Goal: Task Accomplishment & Management: Complete application form

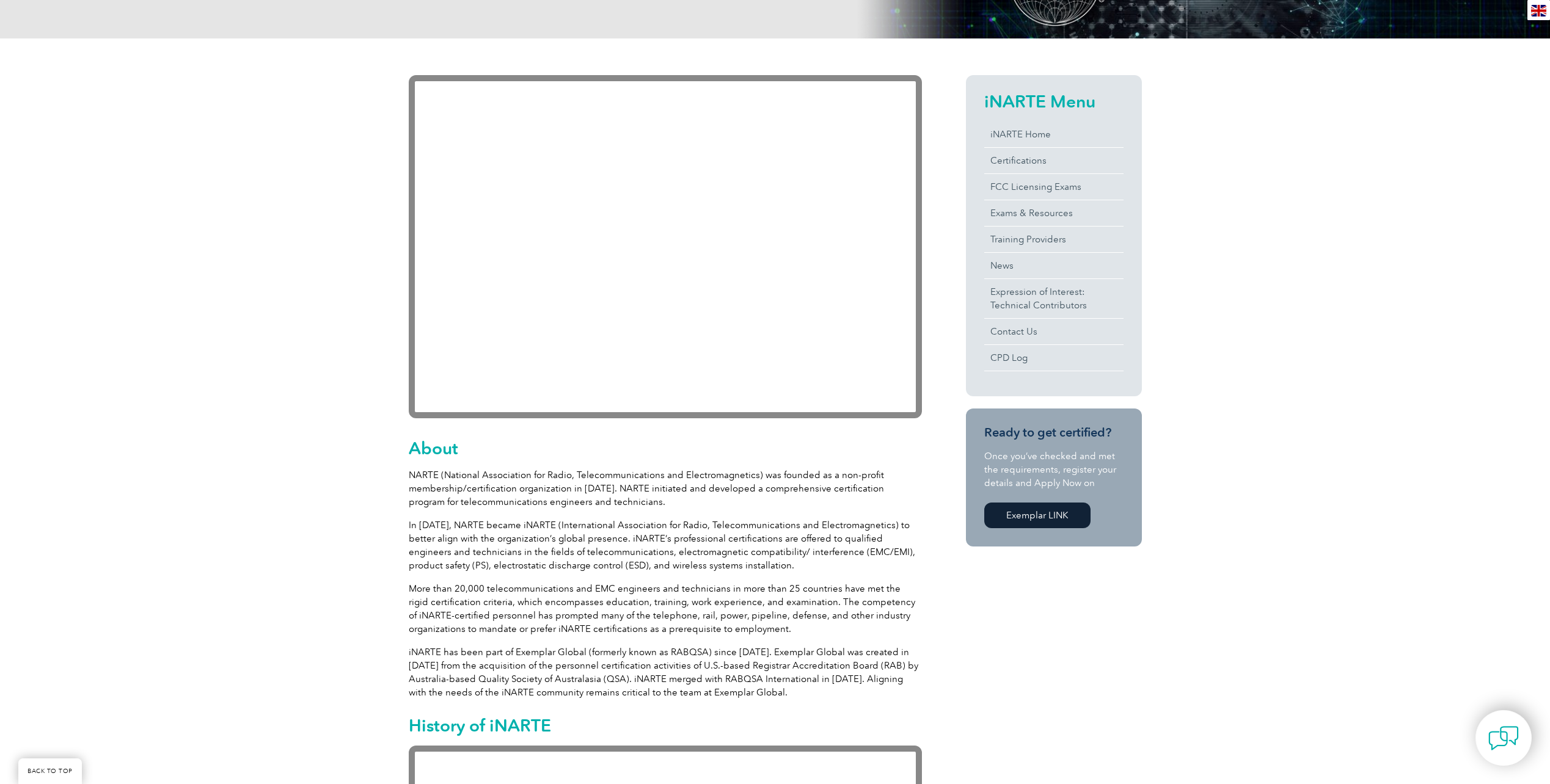
scroll to position [427, 0]
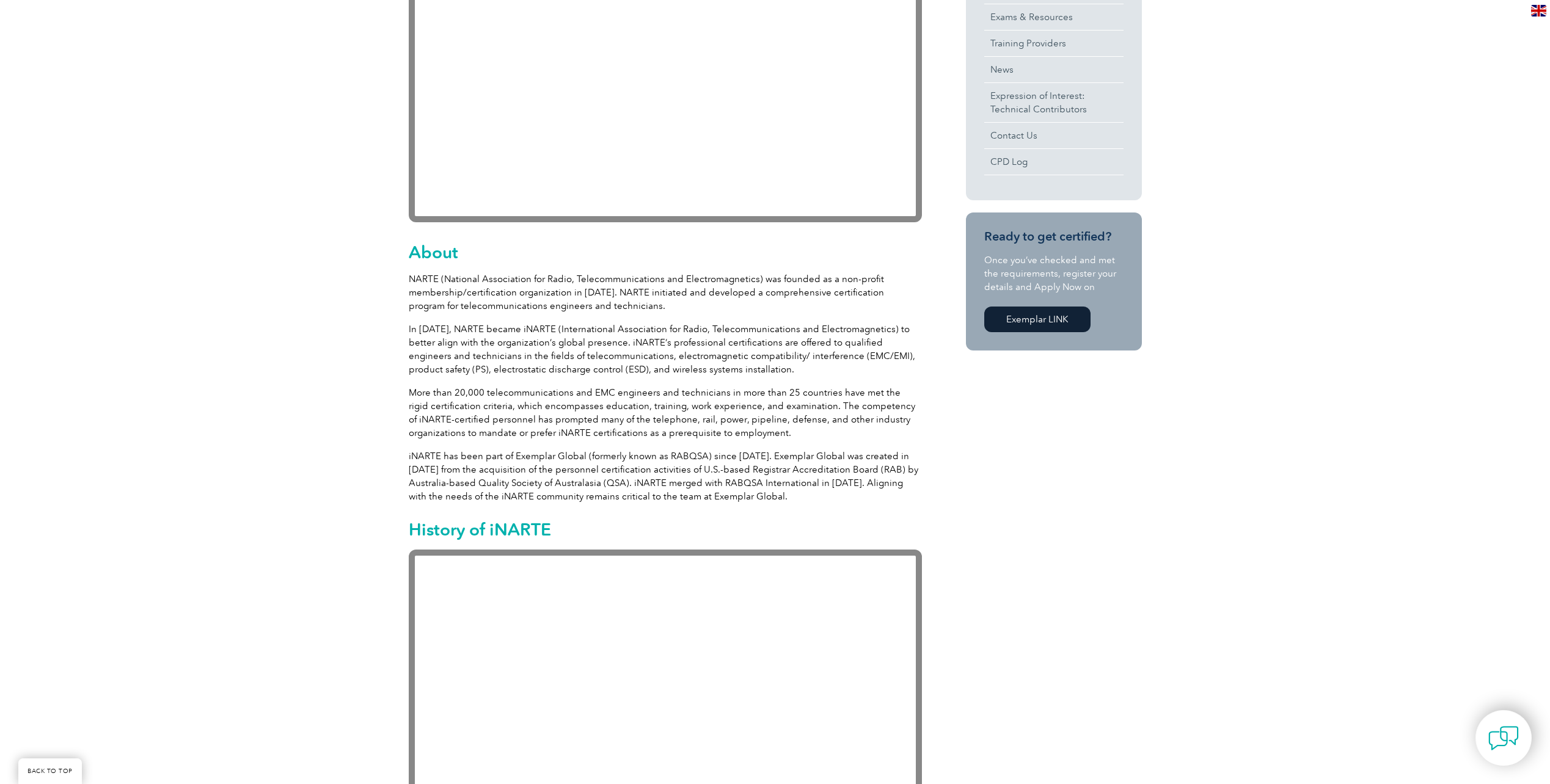
click at [1032, 314] on link "Exemplar LINK" at bounding box center [1037, 320] width 106 height 26
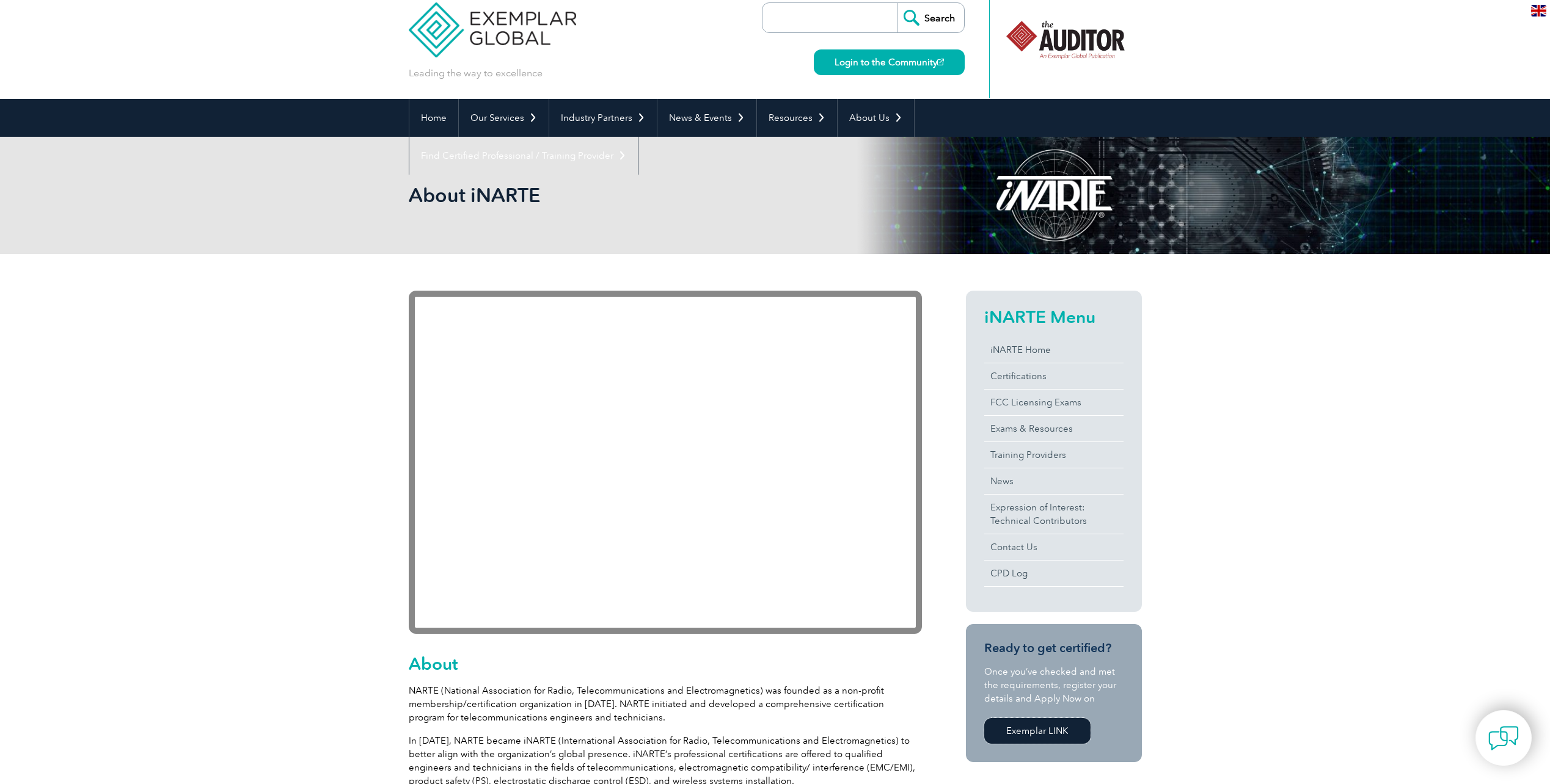
scroll to position [0, 0]
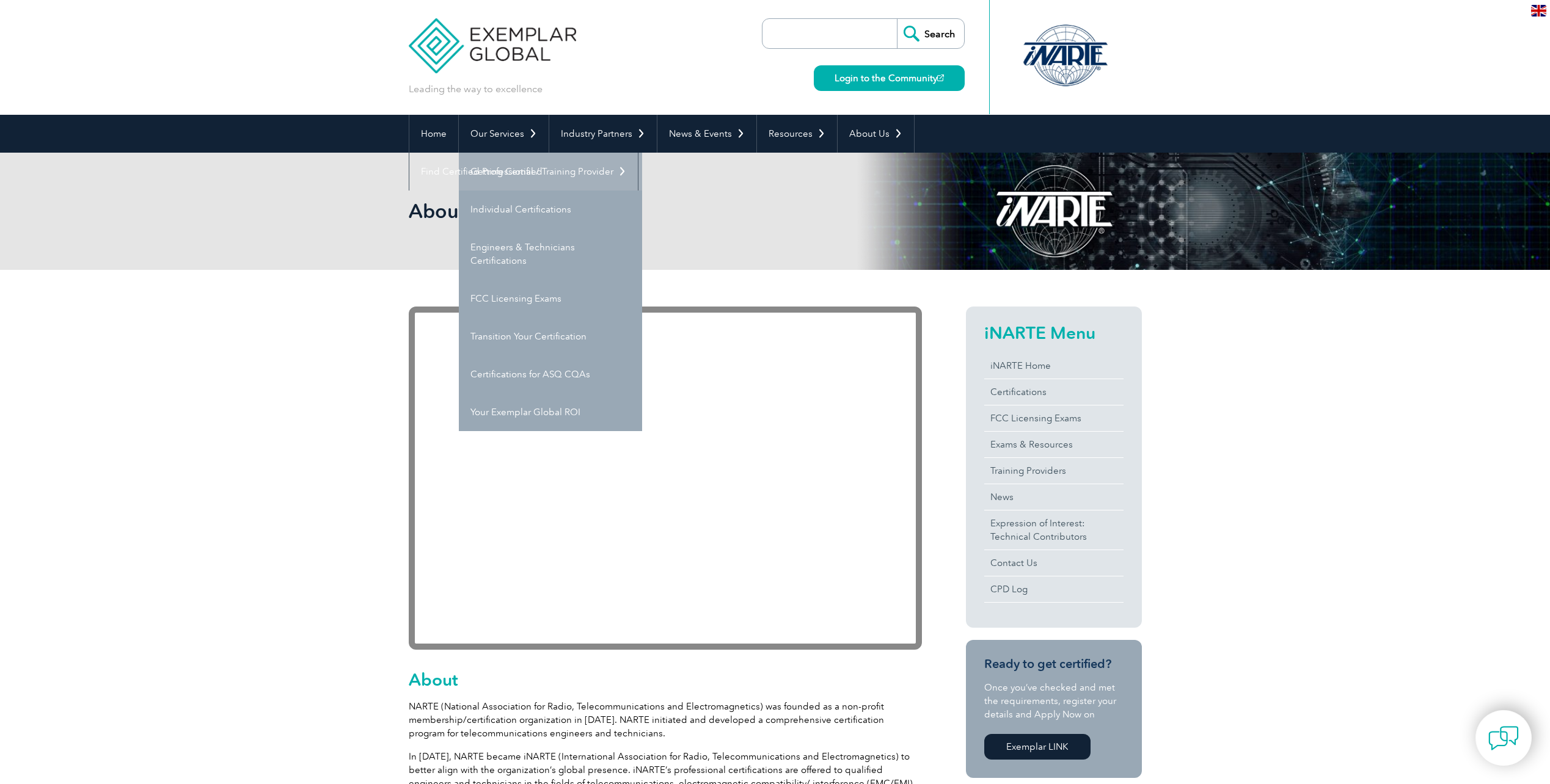
click at [512, 163] on link "Getting Certified" at bounding box center [551, 172] width 183 height 38
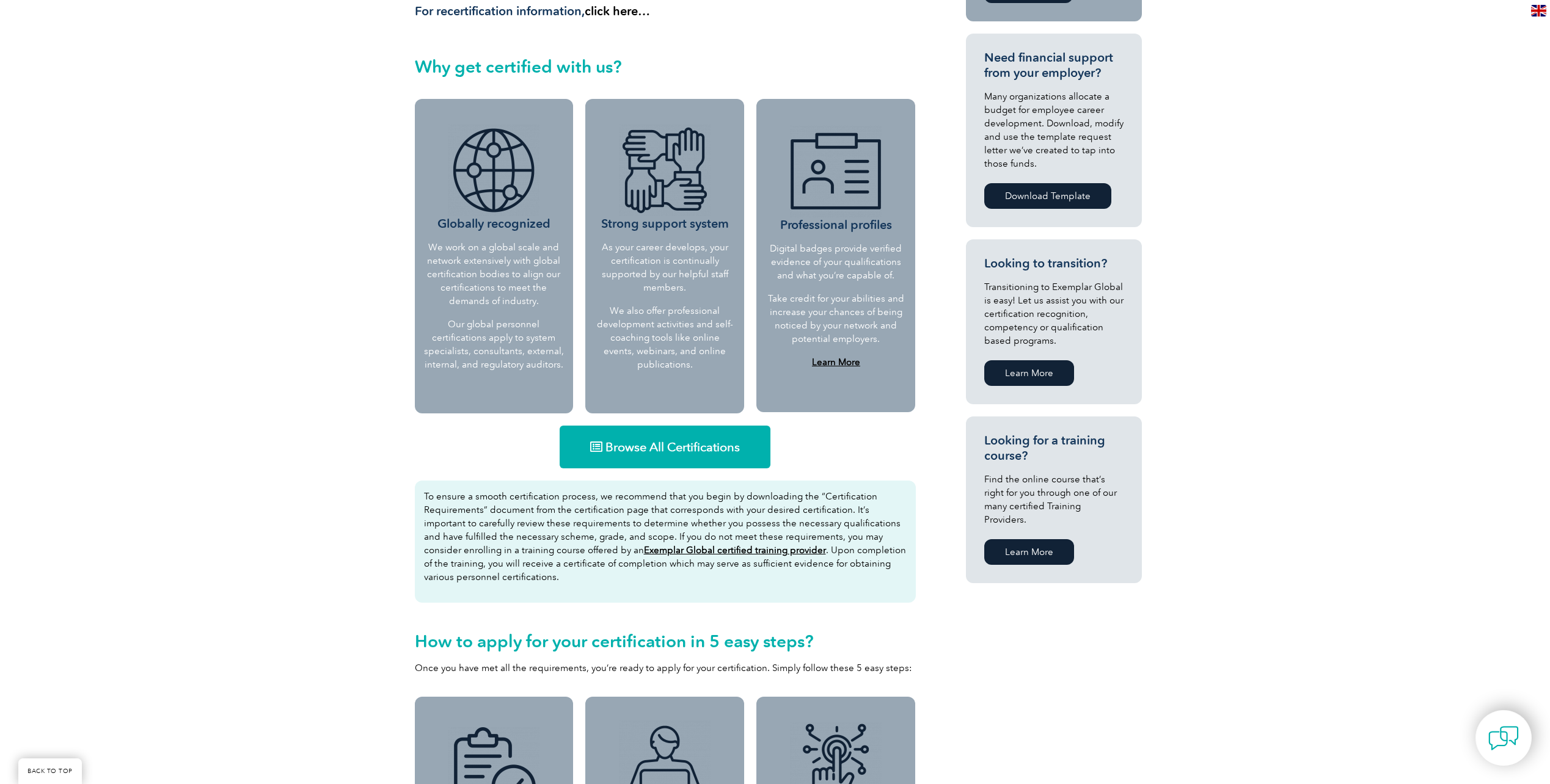
scroll to position [733, 0]
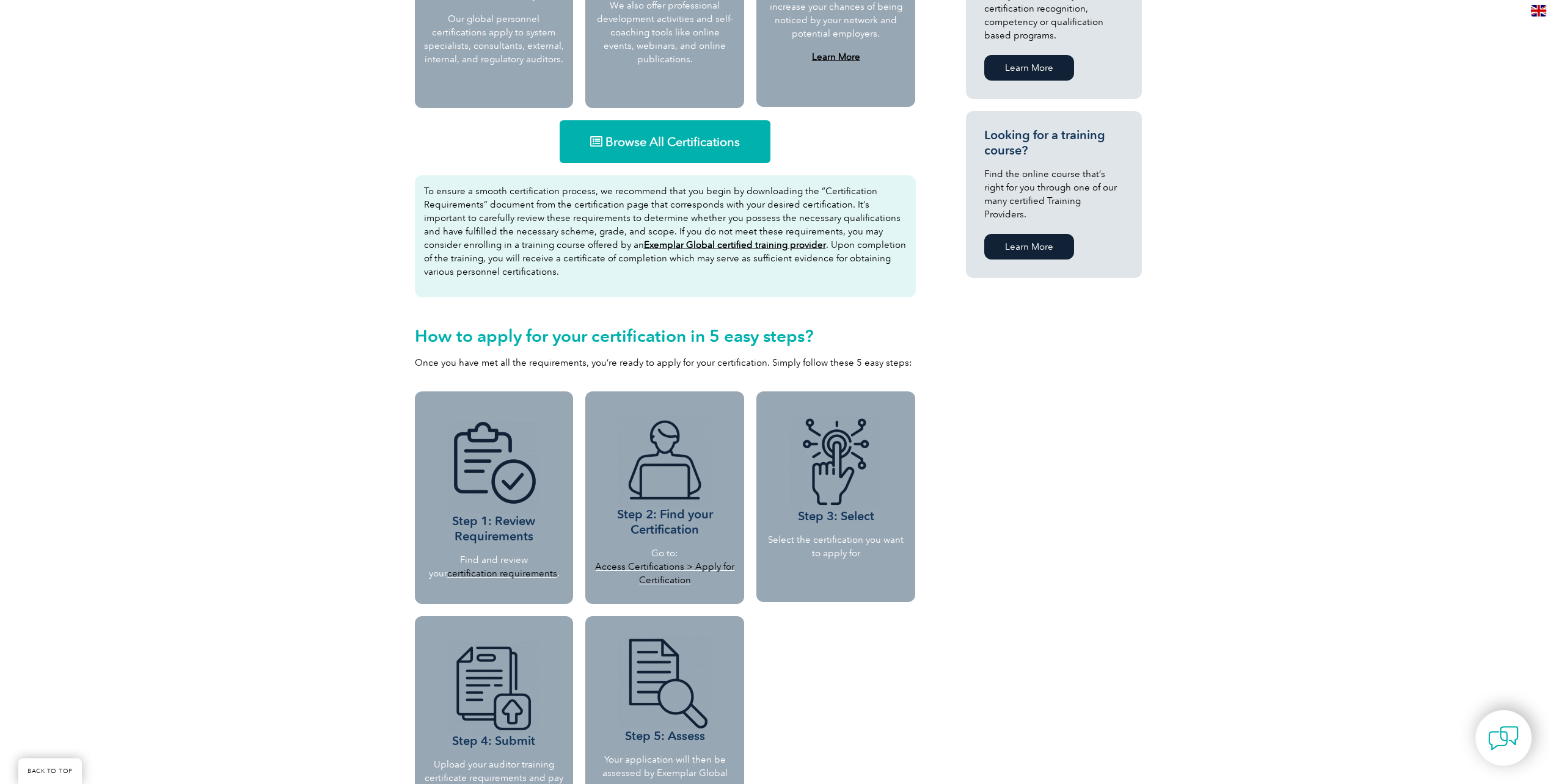
click at [675, 148] on span "Browse All Certifications" at bounding box center [673, 142] width 134 height 12
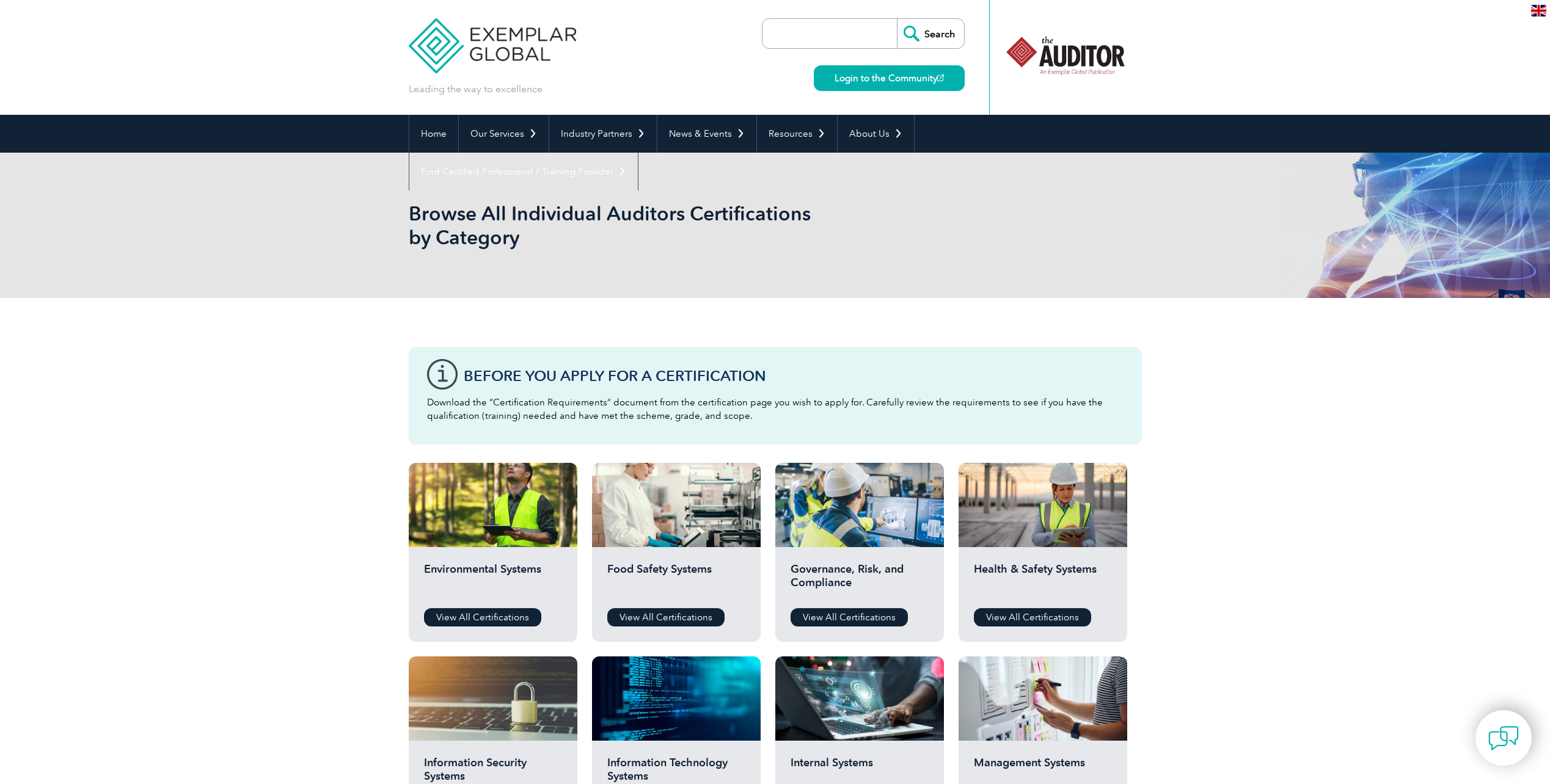
click at [806, 38] on input "search" at bounding box center [833, 34] width 128 height 29
click at [897, 19] on input "Search" at bounding box center [931, 34] width 67 height 29
type input "emc'"
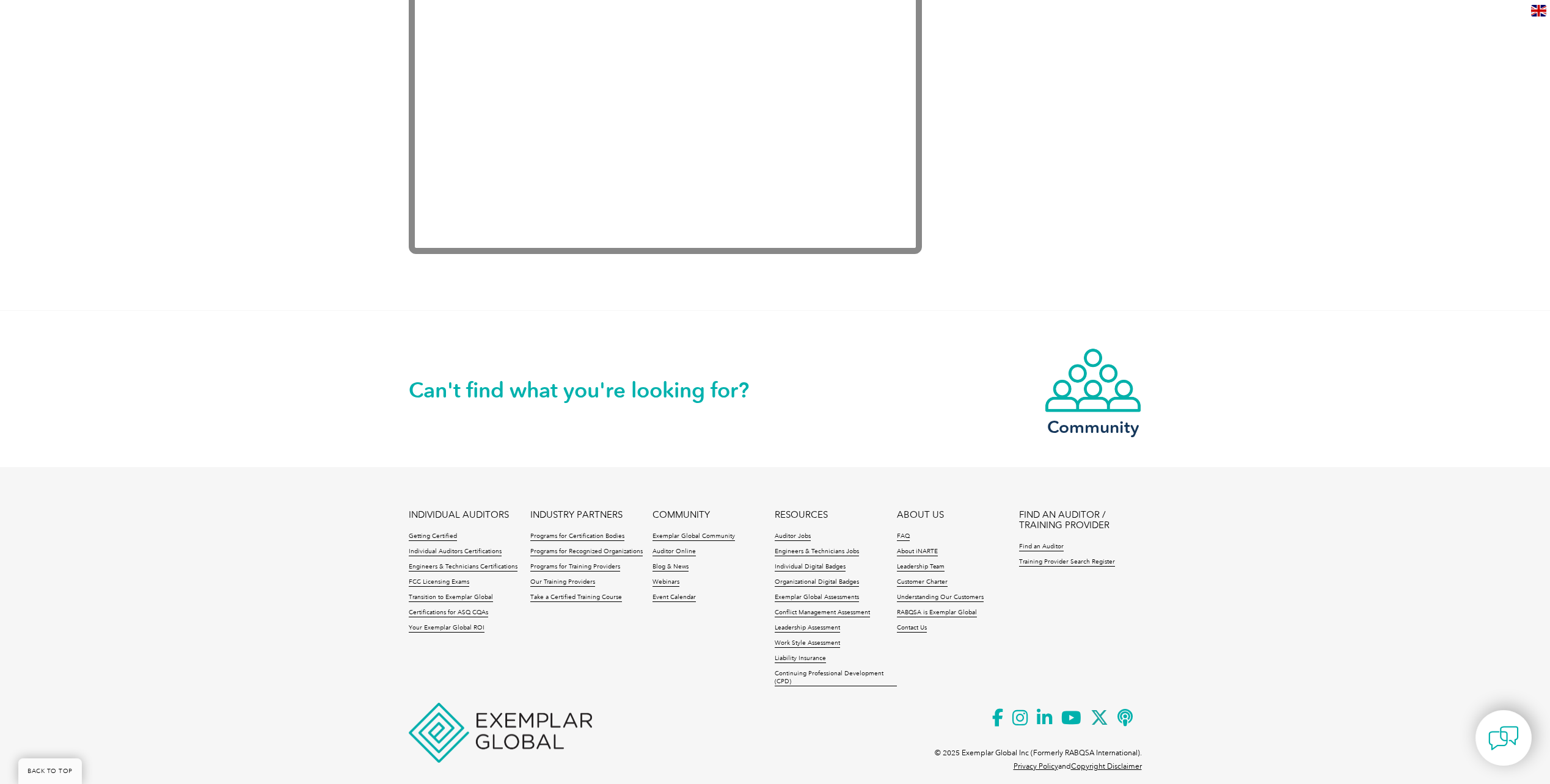
scroll to position [2367, 0]
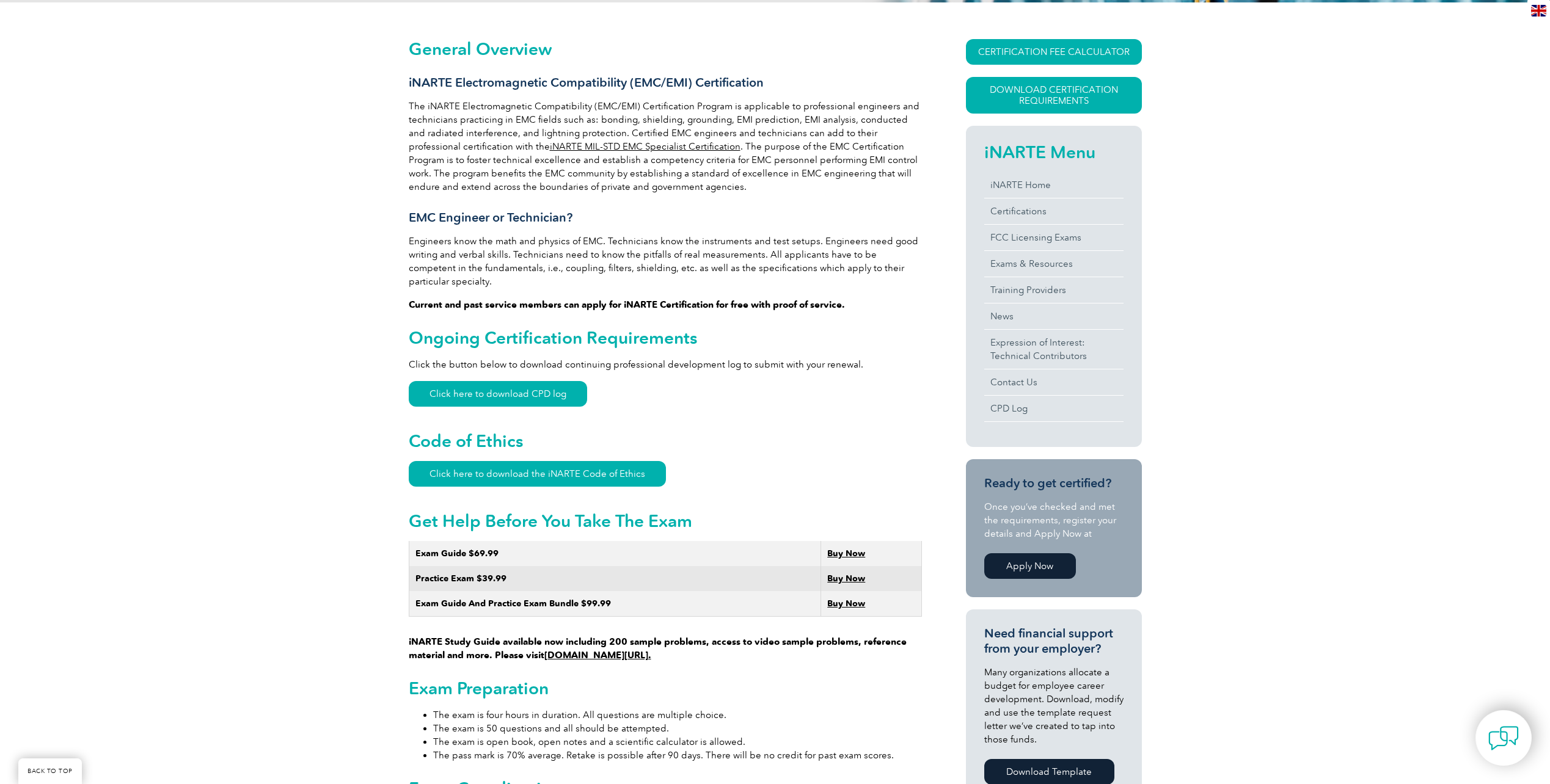
scroll to position [305, 0]
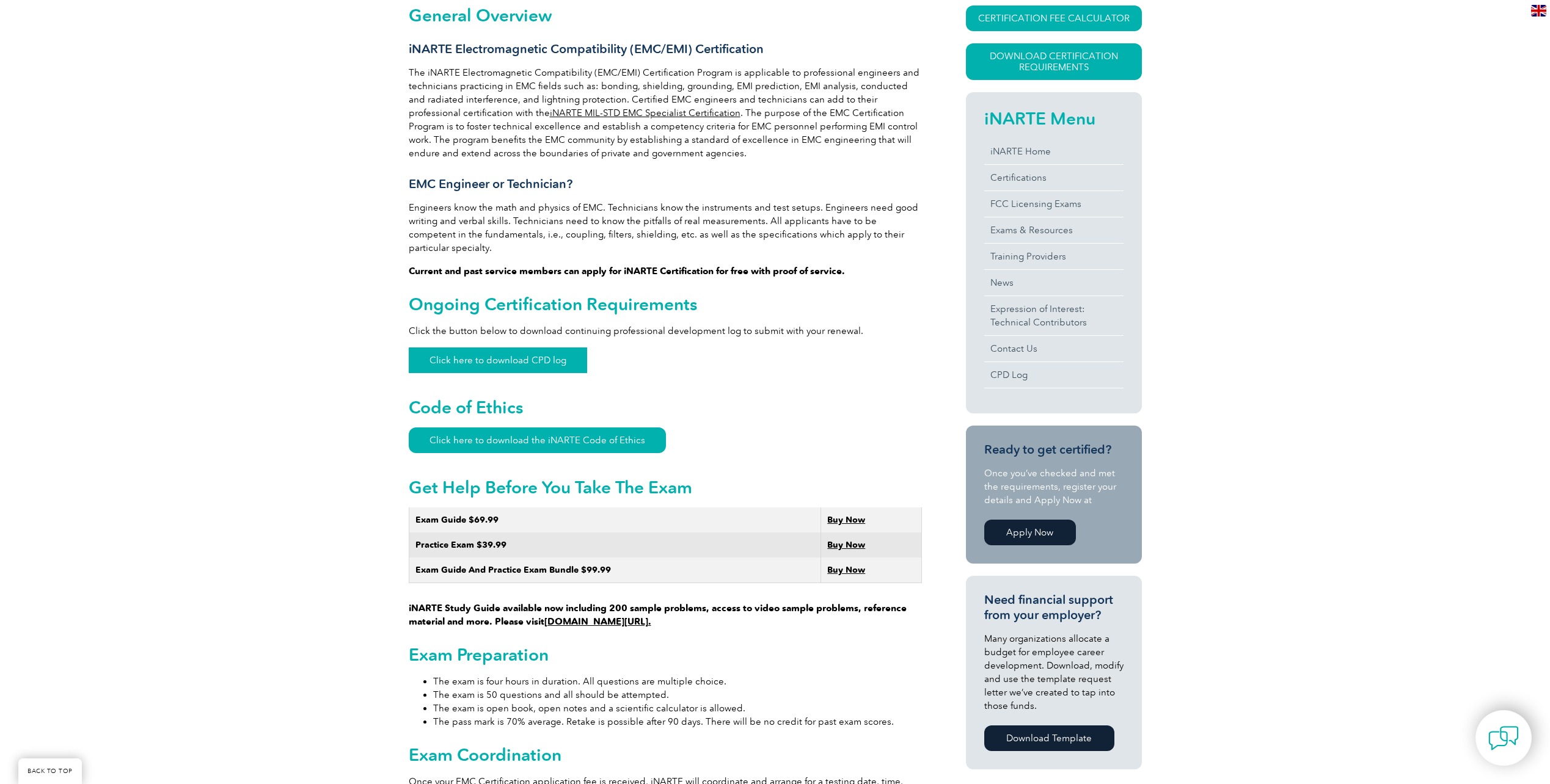
click at [499, 347] on link "Click here to download CPD log" at bounding box center [498, 360] width 179 height 26
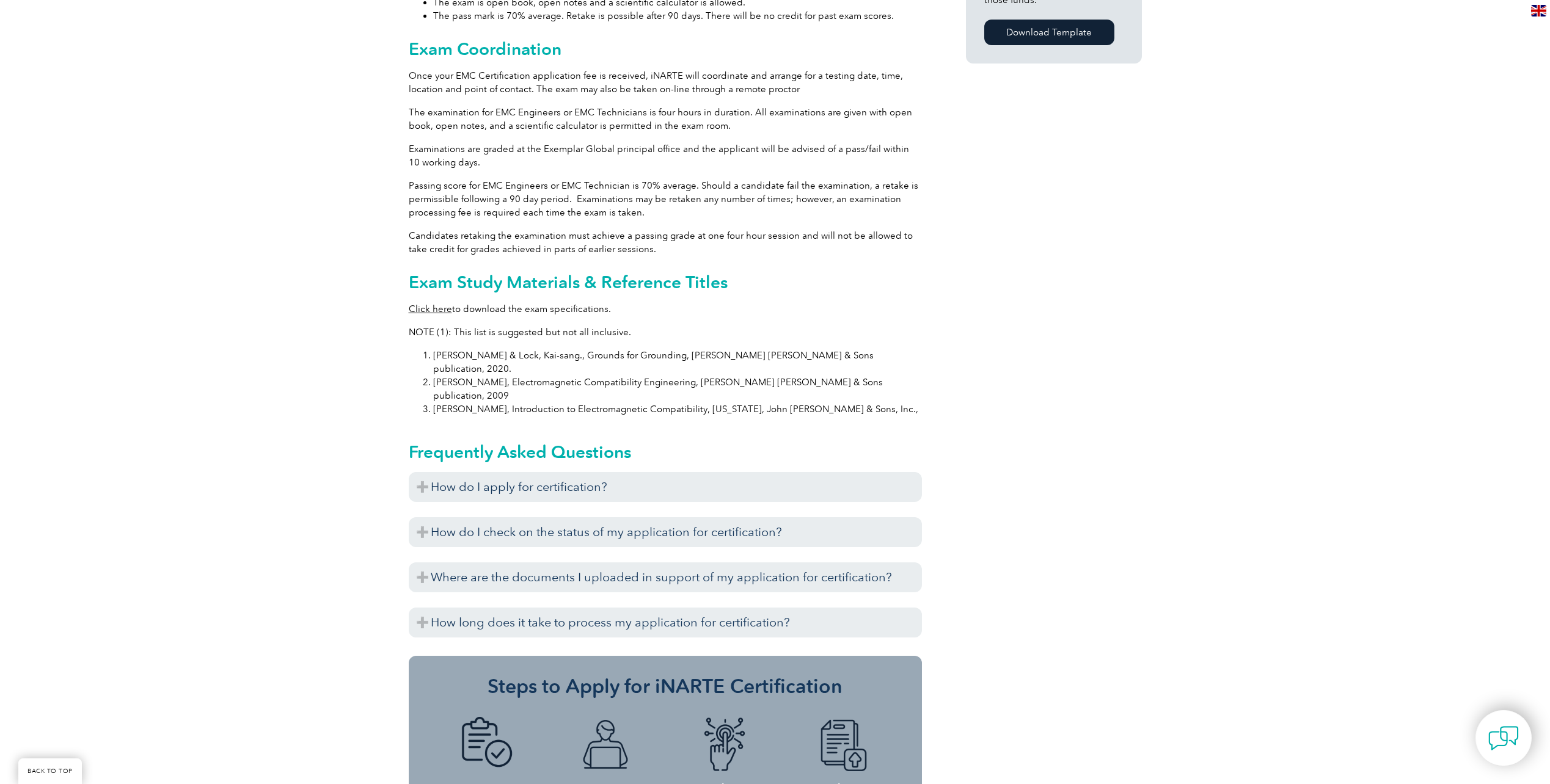
scroll to position [1038, 0]
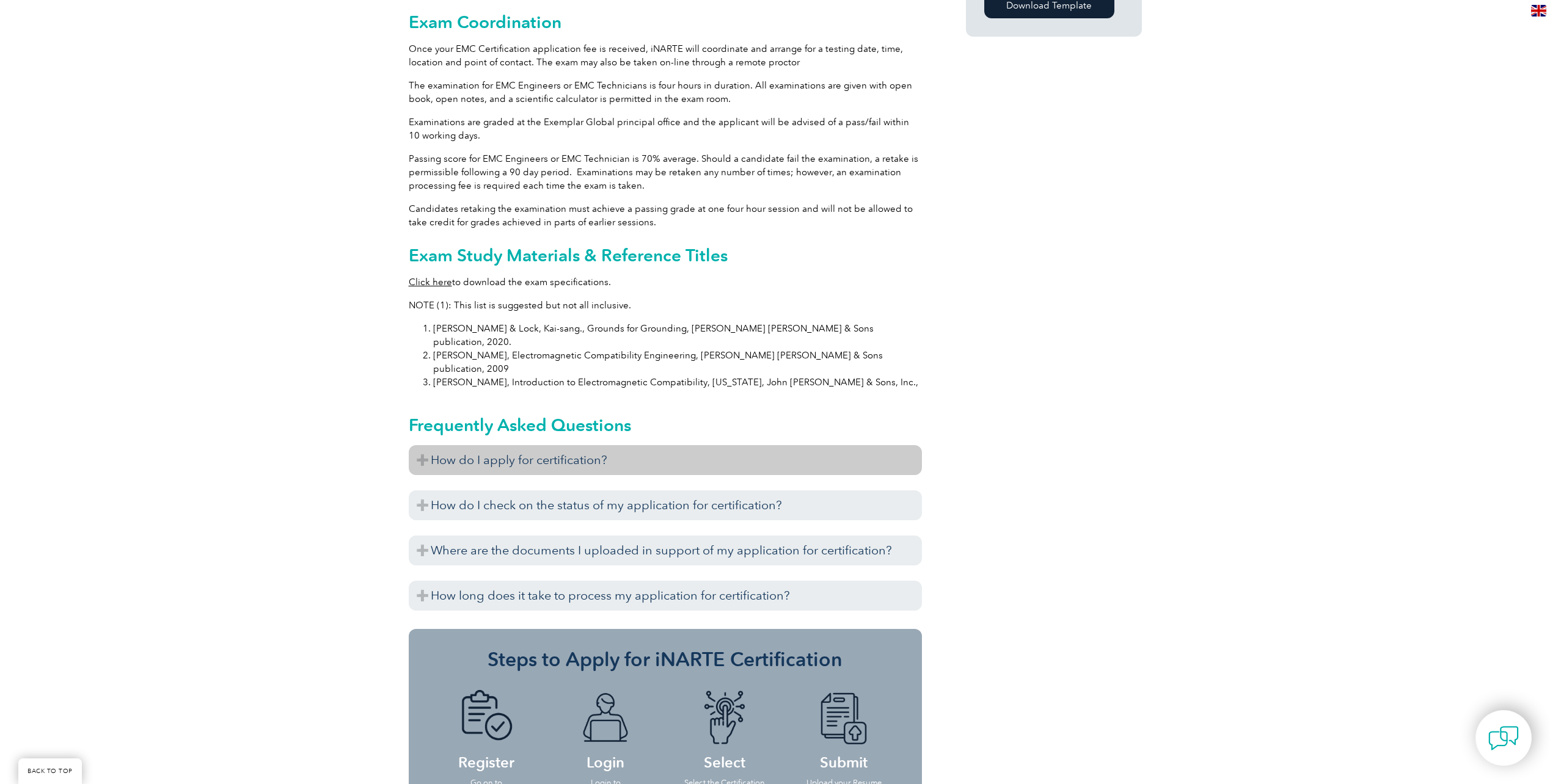
click at [496, 445] on h3 "How do I apply for certification?" at bounding box center [665, 460] width 513 height 30
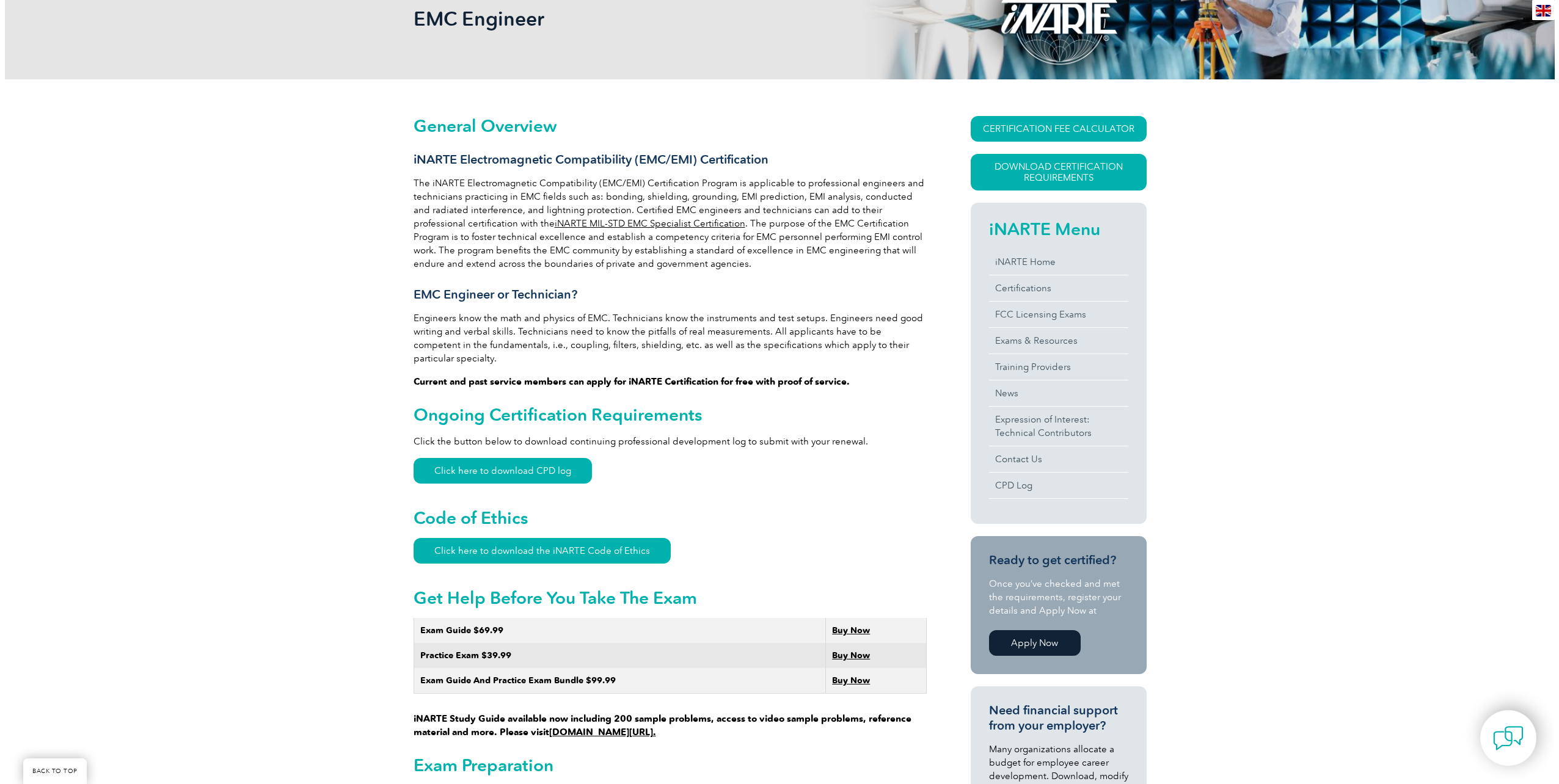
scroll to position [0, 0]
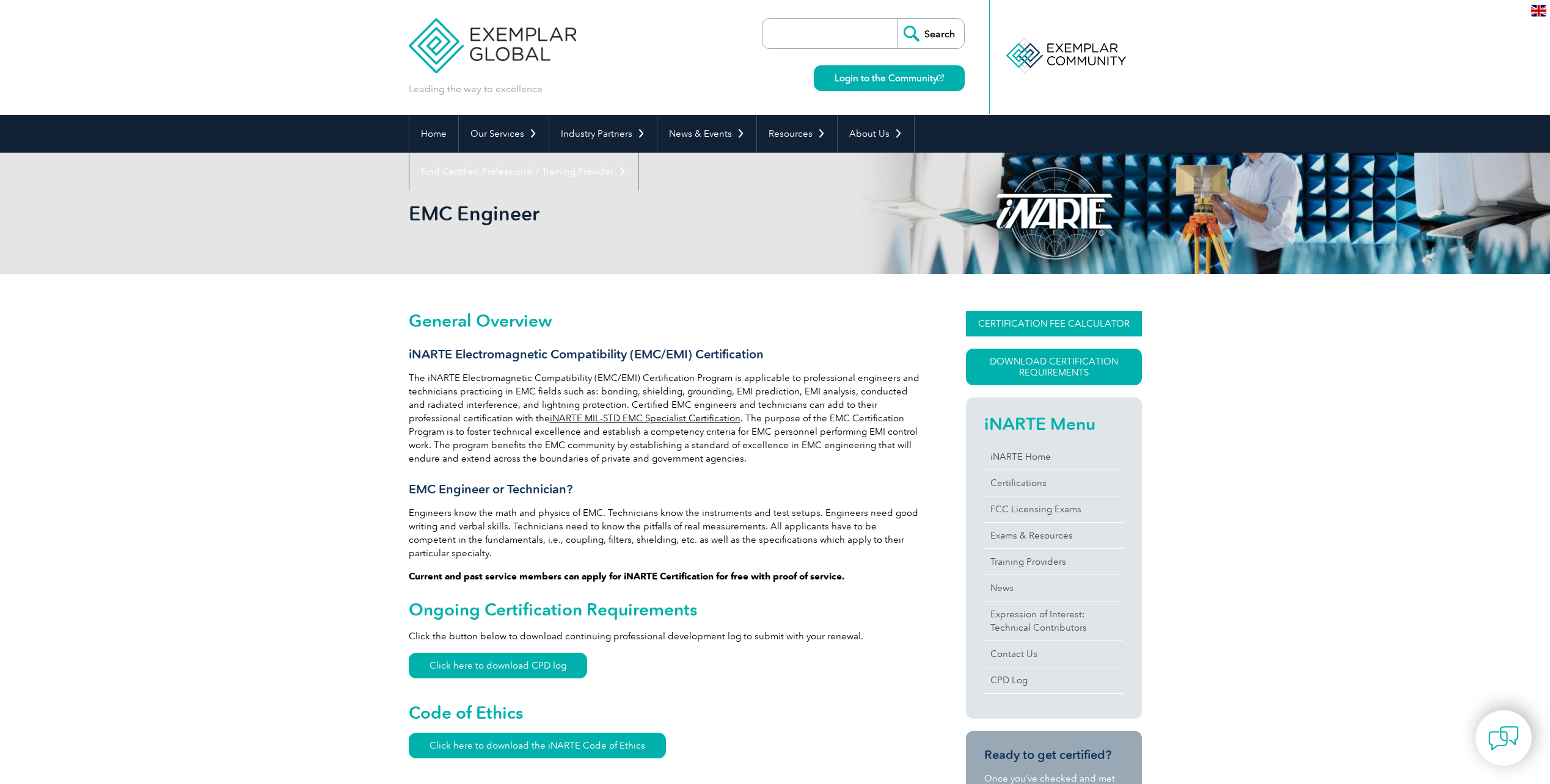
click at [1000, 323] on link "CERTIFICATION FEE CALCULATOR" at bounding box center [1054, 324] width 176 height 26
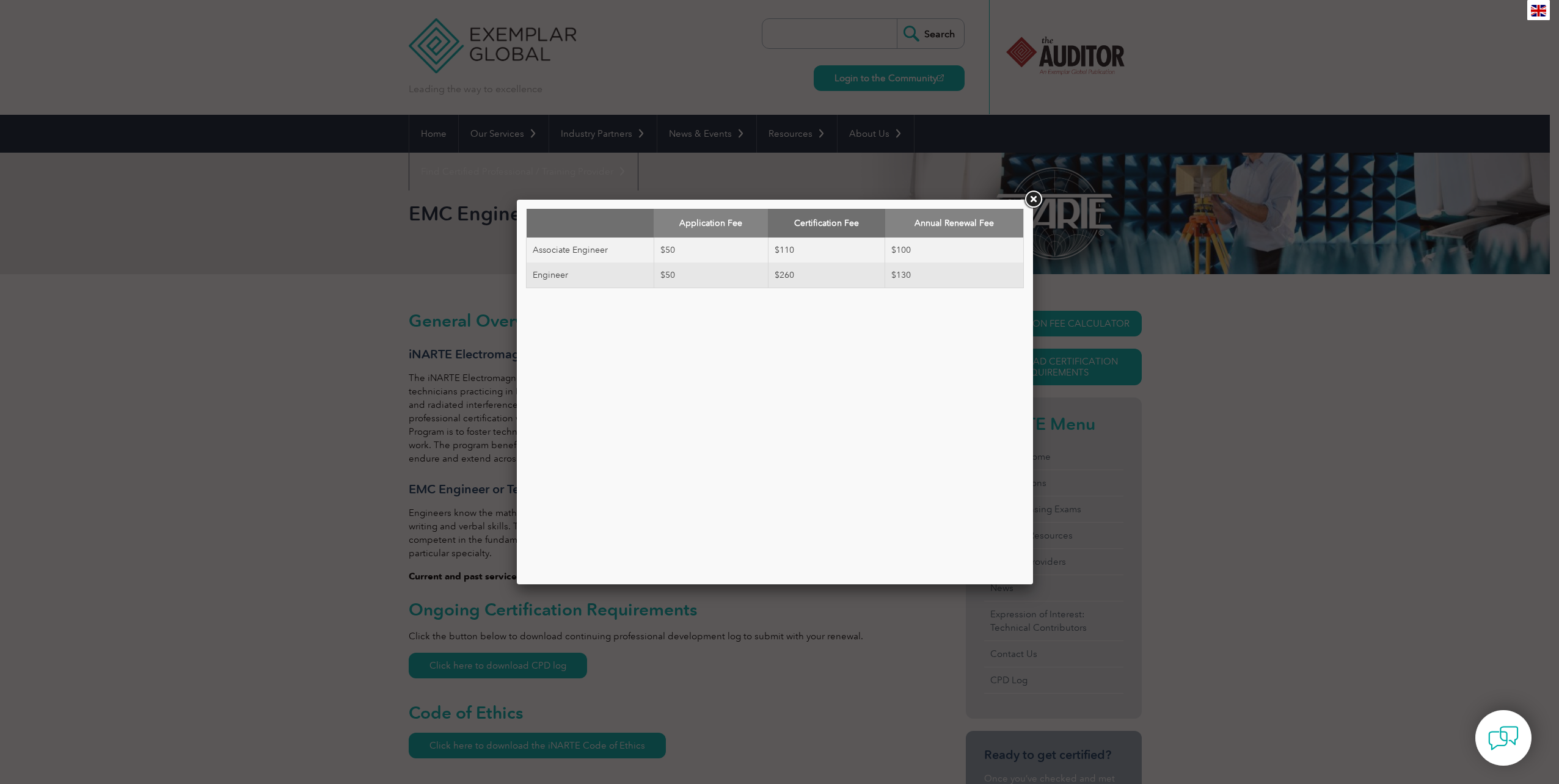
click at [1032, 203] on link at bounding box center [1033, 199] width 22 height 22
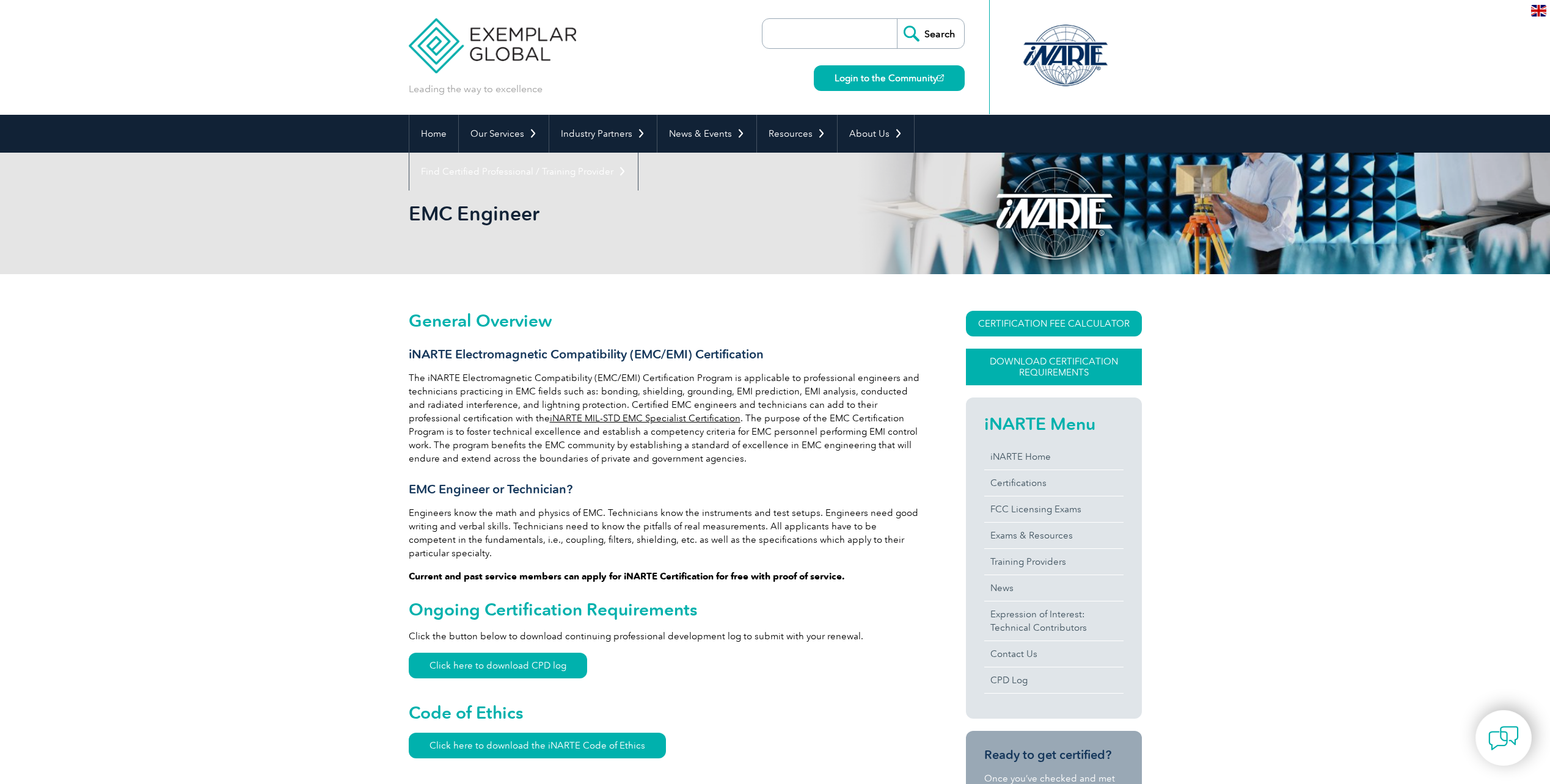
click at [1064, 368] on link "Download Certification Requirements" at bounding box center [1054, 367] width 176 height 37
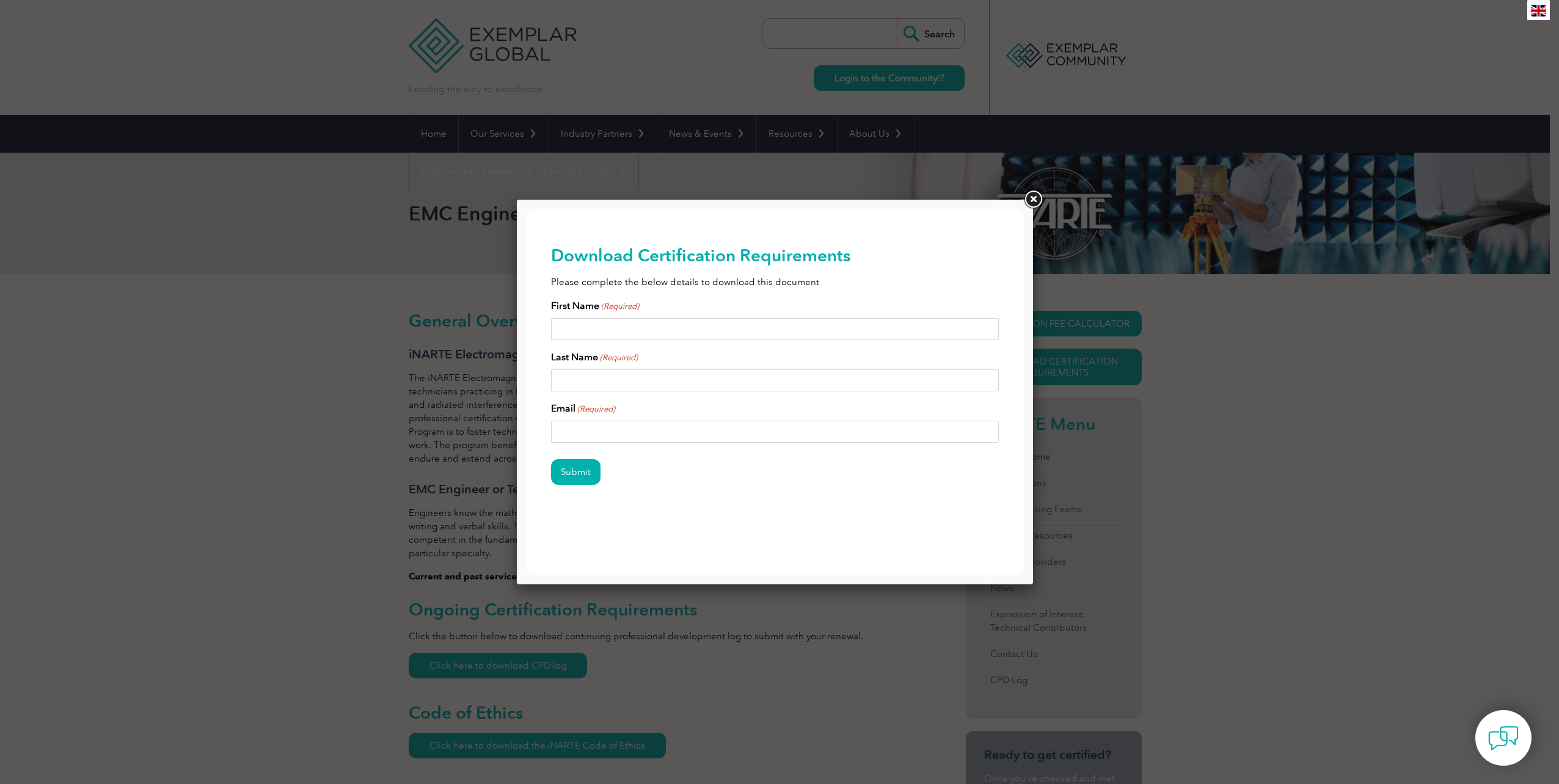
click at [676, 337] on input "First Name (Required)" at bounding box center [775, 329] width 448 height 22
type input "[PERSON_NAME]"
type input "Bunjaku"
type input "[EMAIL_ADDRESS][DOMAIN_NAME]"
click at [583, 472] on input "Submit" at bounding box center [576, 473] width 50 height 26
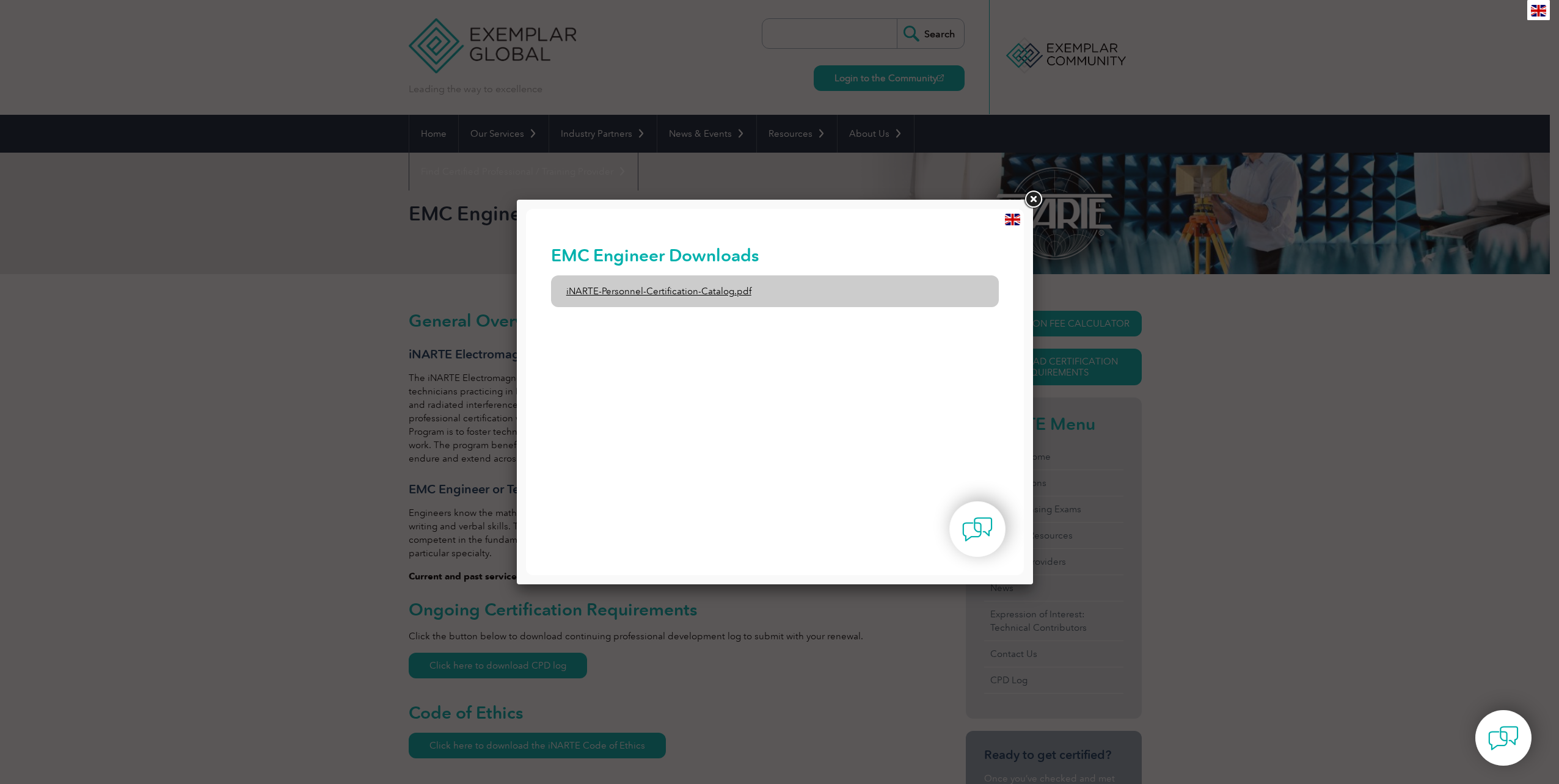
click at [786, 294] on link "iNARTE-Personnel-Certification-Catalog.pdf" at bounding box center [775, 292] width 448 height 32
